Goal: Task Accomplishment & Management: Use online tool/utility

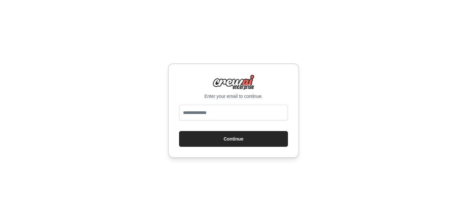
click at [210, 117] on input "email" at bounding box center [233, 113] width 109 height 16
type input "*"
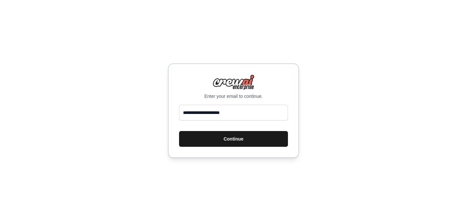
type input "**********"
click at [207, 142] on button "Continue" at bounding box center [233, 139] width 109 height 16
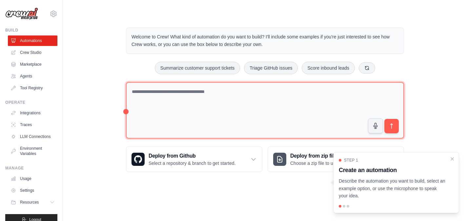
click at [198, 107] on textarea at bounding box center [265, 110] width 278 height 57
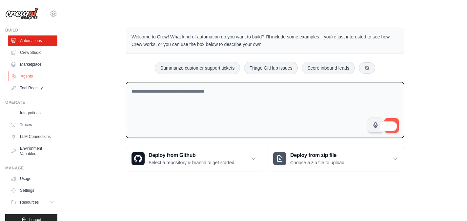
click at [33, 76] on link "Agents" at bounding box center [34, 76] width 50 height 10
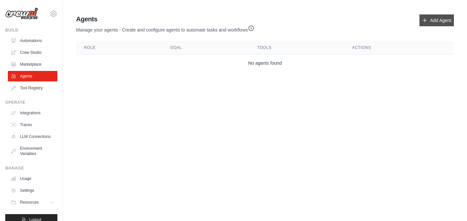
click at [434, 19] on link "Add Agent" at bounding box center [436, 20] width 34 height 12
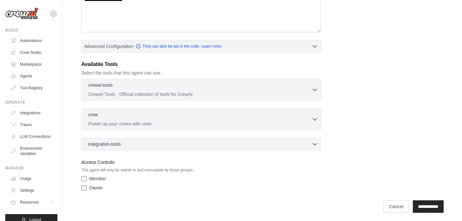
scroll to position [131, 0]
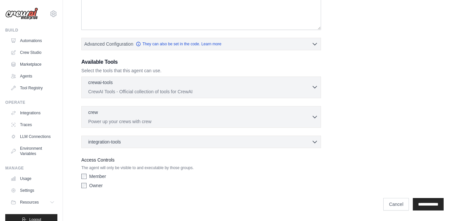
click at [195, 82] on div "crewai-tools 0 selected" at bounding box center [199, 83] width 223 height 8
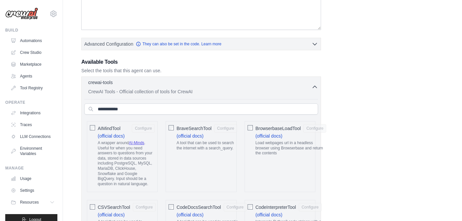
click at [195, 82] on div "crewai-tools 0 selected" at bounding box center [199, 83] width 223 height 8
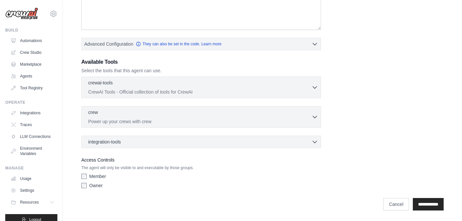
scroll to position [0, 0]
